Goal: Navigation & Orientation: Find specific page/section

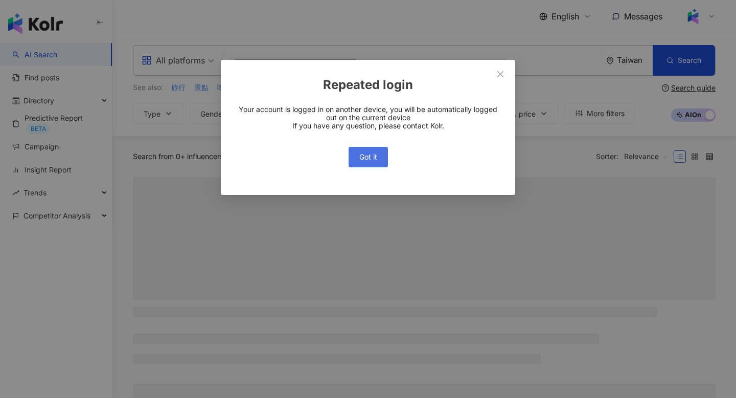
click at [368, 153] on span "Got it" at bounding box center [368, 157] width 18 height 8
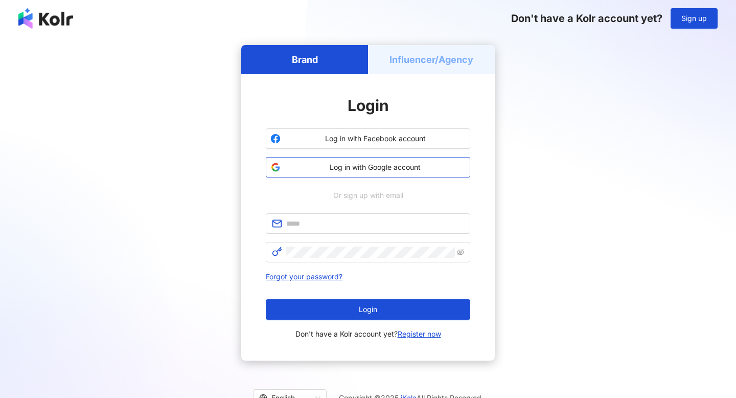
click at [364, 165] on span "Log in with Google account" at bounding box center [375, 167] width 181 height 10
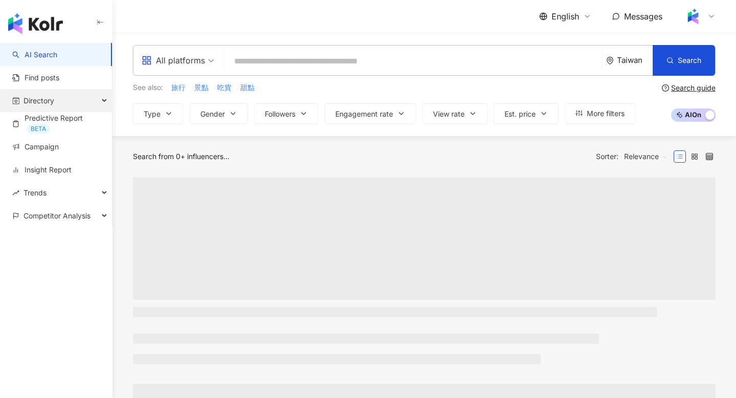
click at [50, 98] on span "Directory" at bounding box center [39, 100] width 31 height 23
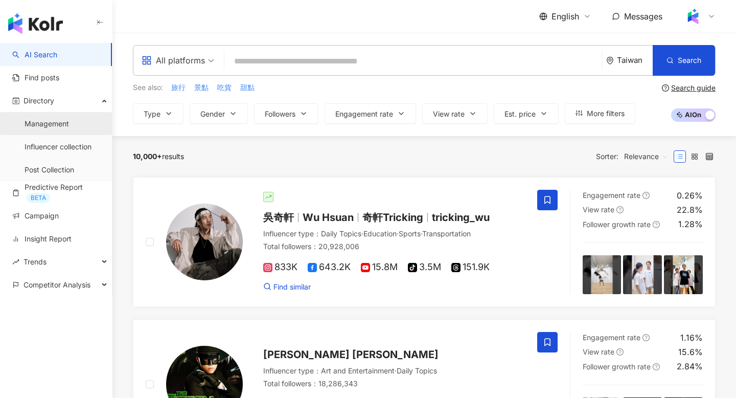
click at [54, 126] on link "Management" at bounding box center [47, 124] width 44 height 10
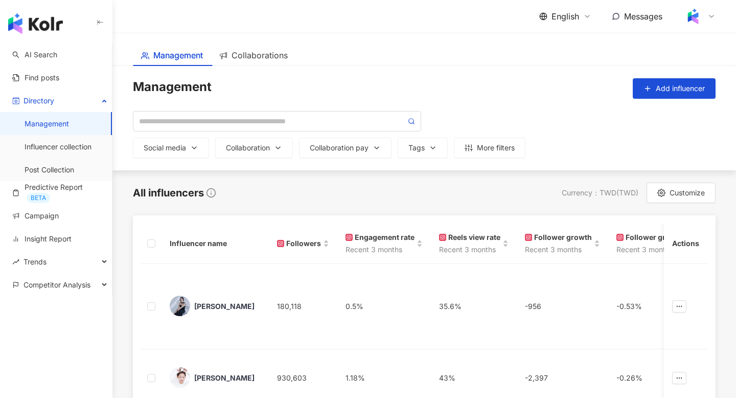
click at [713, 11] on div at bounding box center [699, 16] width 33 height 20
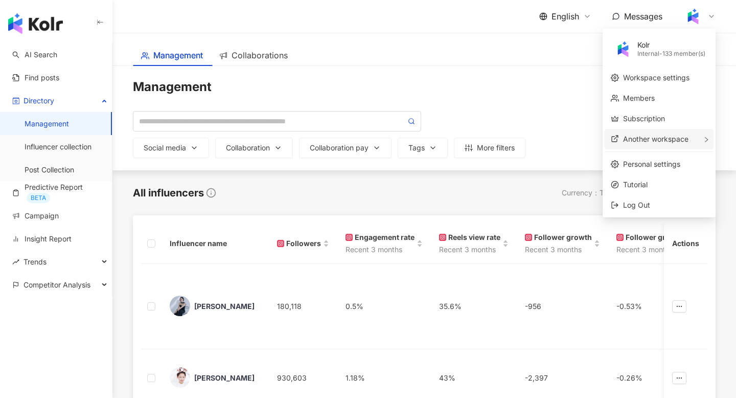
click at [641, 139] on span "Another workspace" at bounding box center [655, 138] width 65 height 9
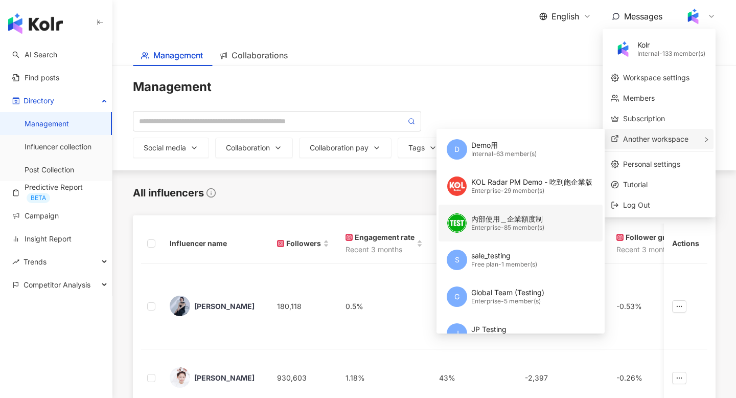
click at [496, 226] on div "Enterprise - 85 member(s)" at bounding box center [507, 227] width 73 height 9
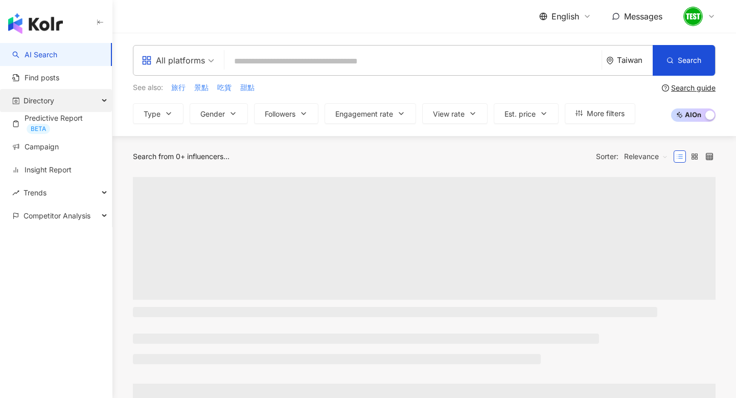
click at [59, 95] on div "Directory" at bounding box center [56, 100] width 112 height 23
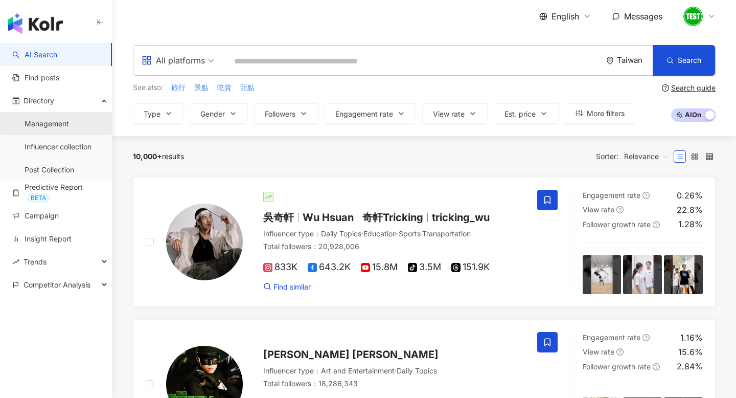
click at [55, 127] on link "Management" at bounding box center [47, 124] width 44 height 10
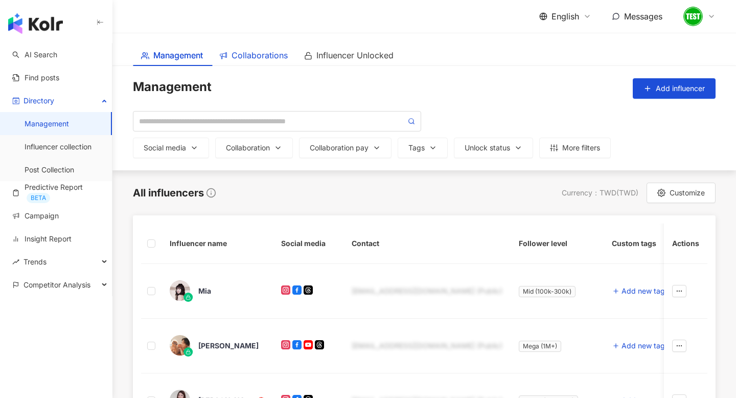
click at [250, 57] on span "Collaborations" at bounding box center [260, 55] width 56 height 13
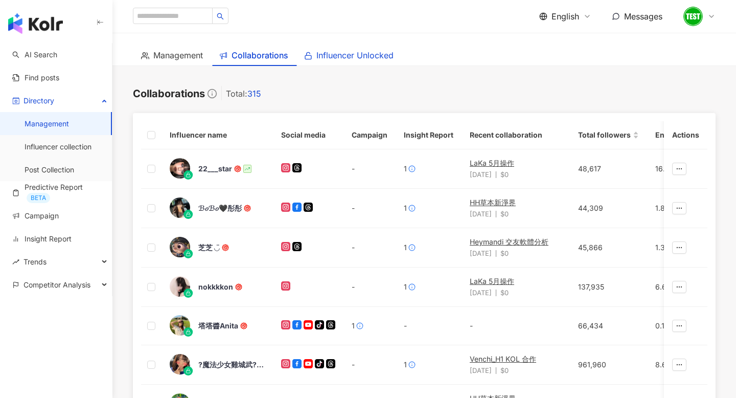
click at [382, 56] on span "Influencer Unlocked" at bounding box center [355, 55] width 77 height 13
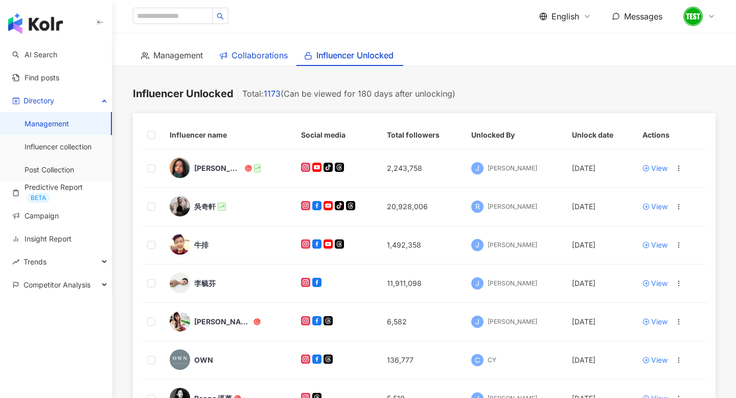
click at [255, 56] on span "Collaborations" at bounding box center [260, 55] width 56 height 13
